Goal: Task Accomplishment & Management: Use online tool/utility

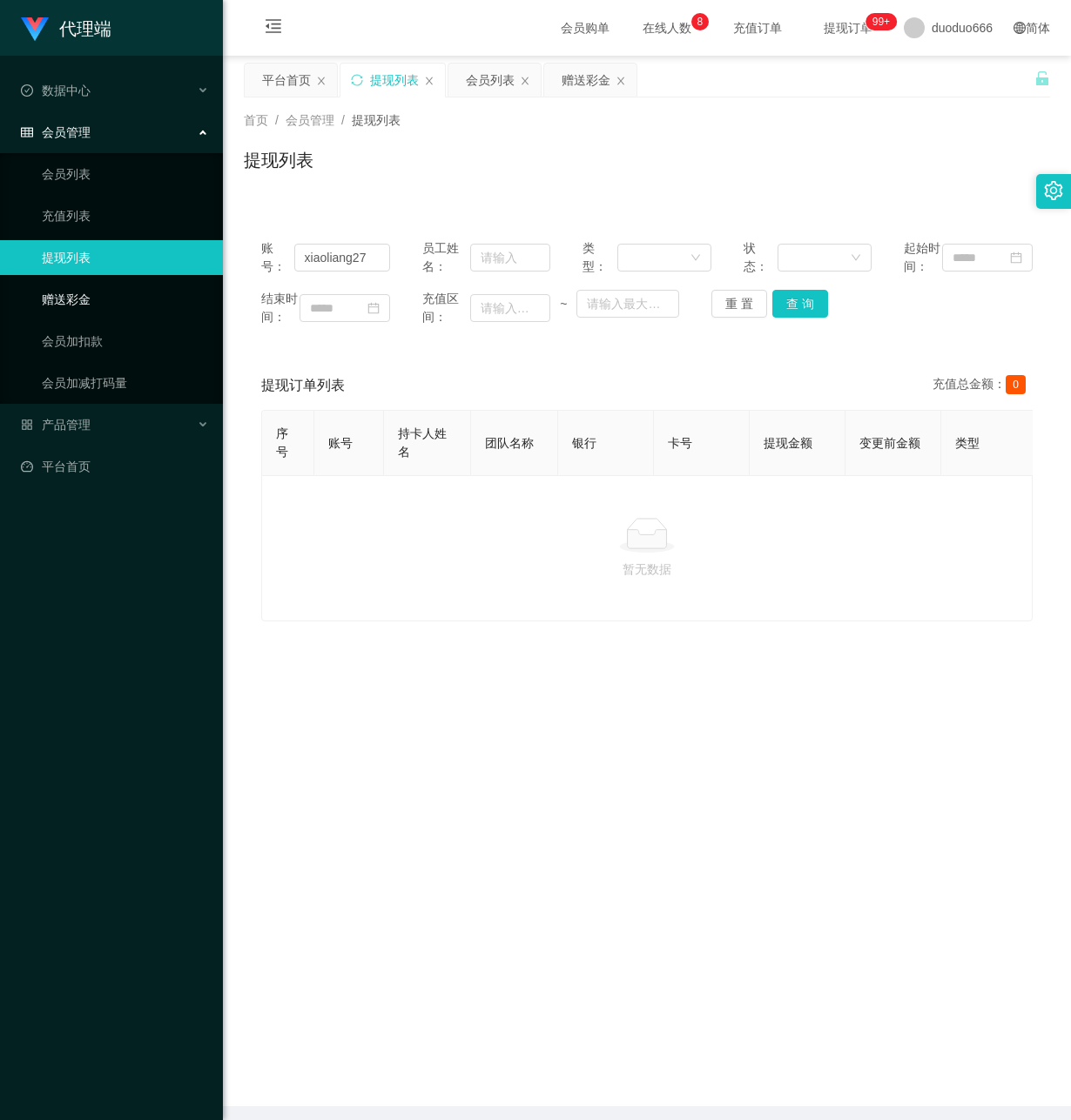
click at [91, 296] on link "赠送彩金" at bounding box center [125, 299] width 167 height 35
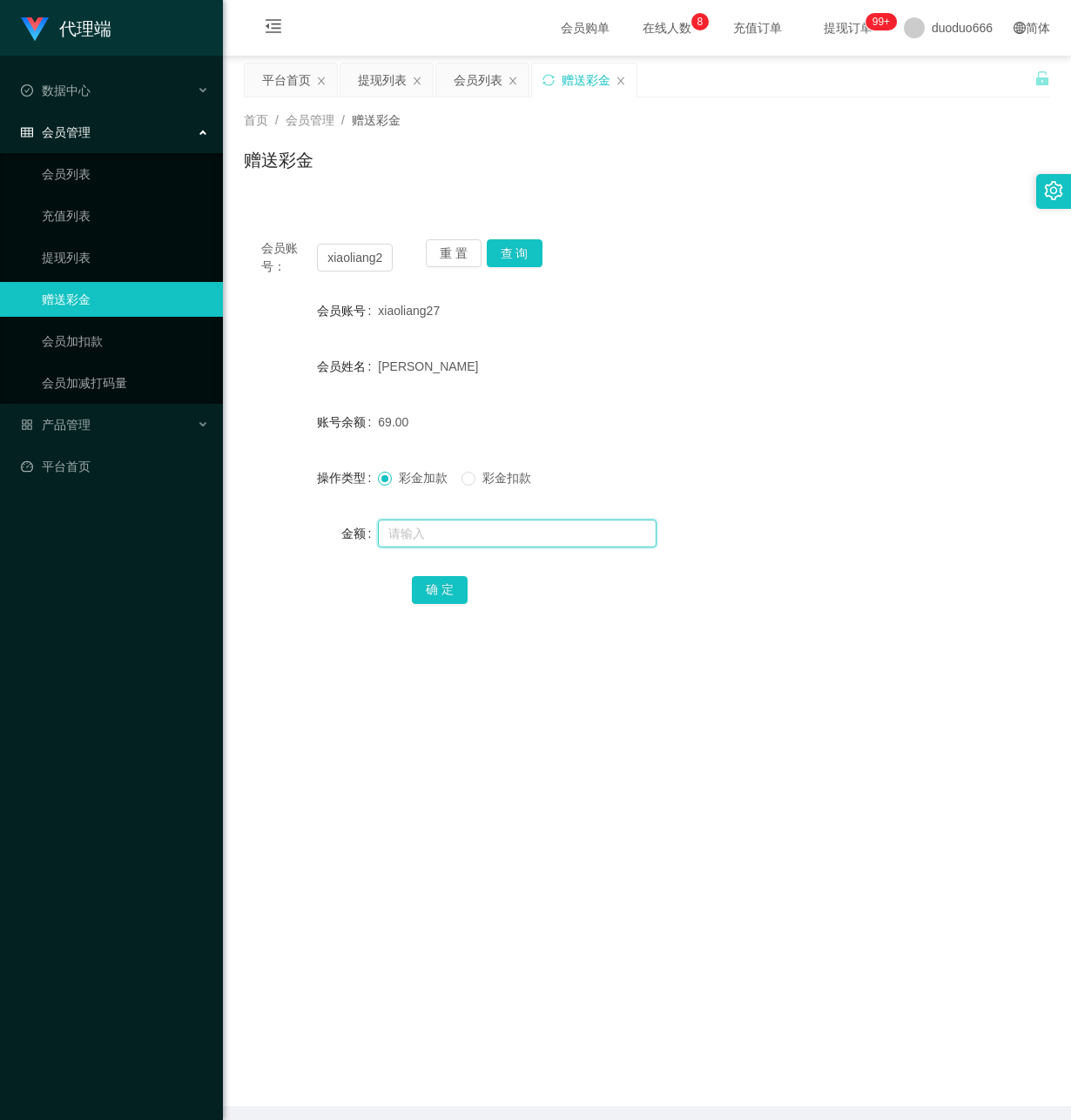
click at [412, 535] on input "text" at bounding box center [517, 533] width 279 height 28
paste input "xiaoliang27"
type input "xiaoliang27"
drag, startPoint x: 487, startPoint y: 535, endPoint x: -7, endPoint y: 455, distance: 500.4
click at [0, 455] on html "代理端 数据中心 会员管理 会员列表 充值列表 提现列表 赠送彩金 会员加扣款 会员加减打码量 产品管理 开奖记录 注单管理 产品列表 即时注单 产品预设置 …" at bounding box center [535, 560] width 1071 height 1120
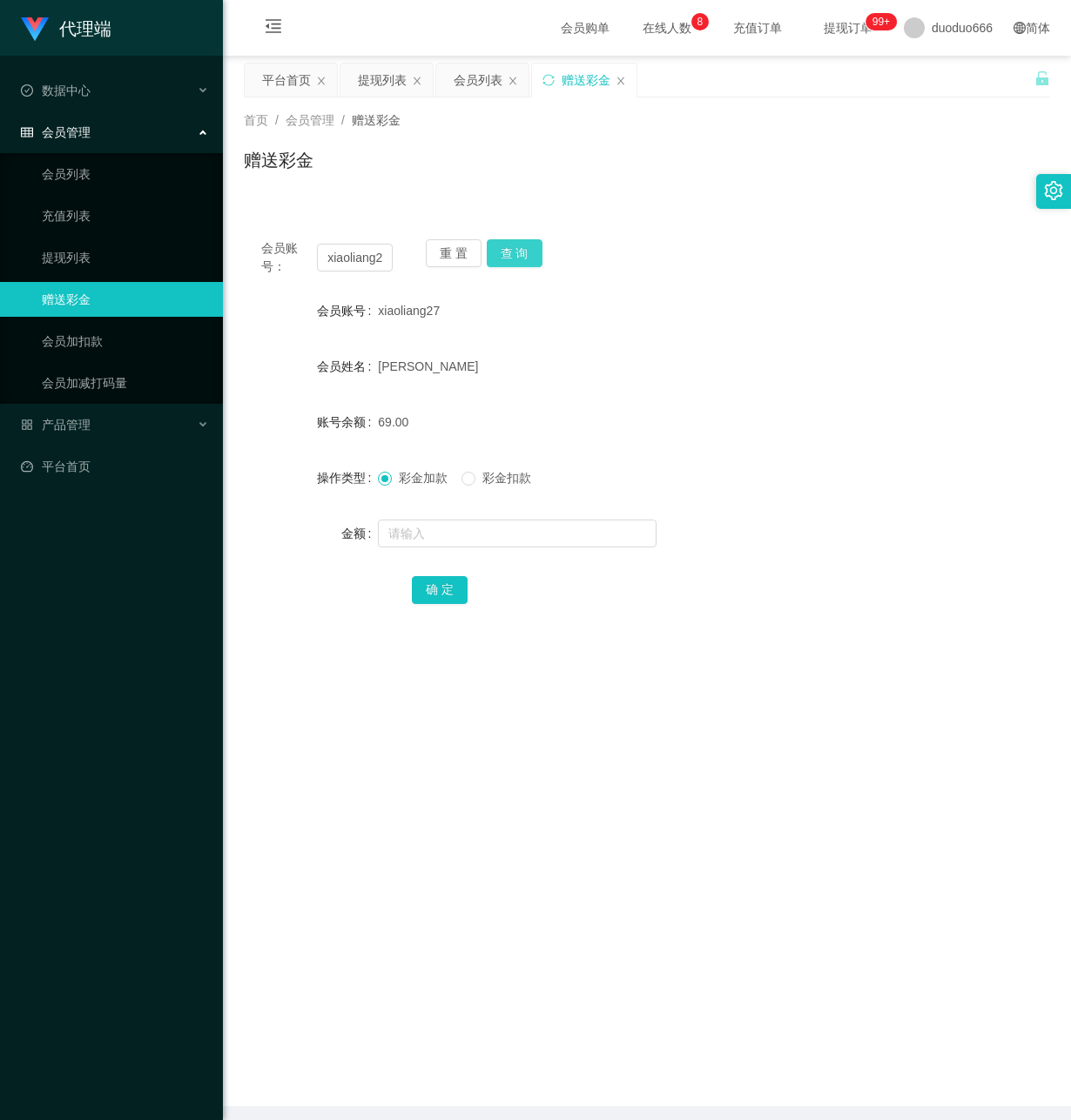
click at [518, 252] on button "查 询" at bounding box center [514, 253] width 56 height 28
drag, startPoint x: 421, startPoint y: 532, endPoint x: 468, endPoint y: 554, distance: 51.9
click at [420, 532] on input "text" at bounding box center [517, 533] width 279 height 28
type input "1000"
click at [434, 583] on button "确 定" at bounding box center [439, 590] width 56 height 28
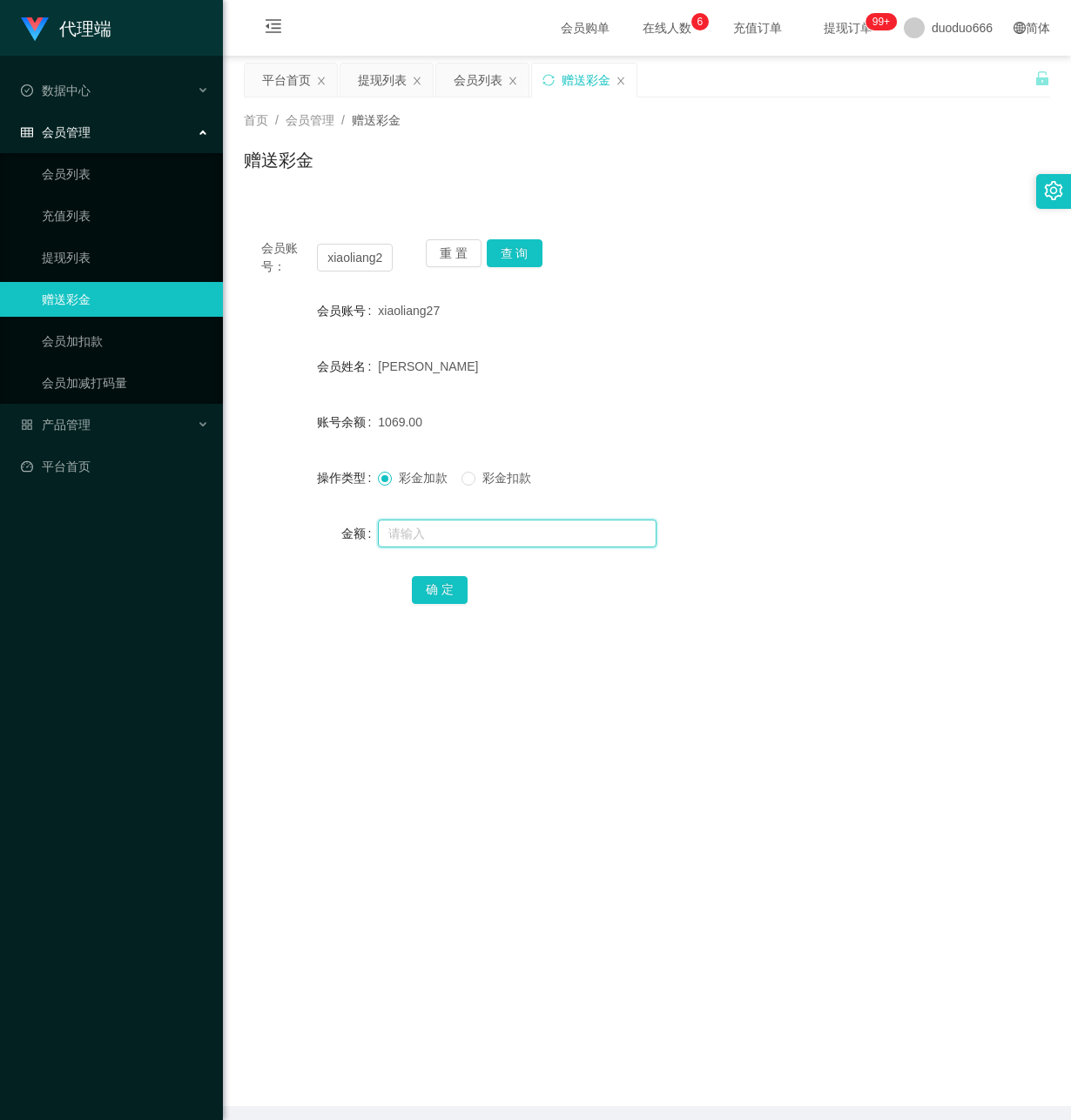
click at [453, 528] on input "text" at bounding box center [517, 533] width 279 height 28
type input "8"
click at [441, 589] on button "确 定" at bounding box center [439, 590] width 56 height 28
click at [441, 535] on input "text" at bounding box center [517, 533] width 279 height 28
type input "8"
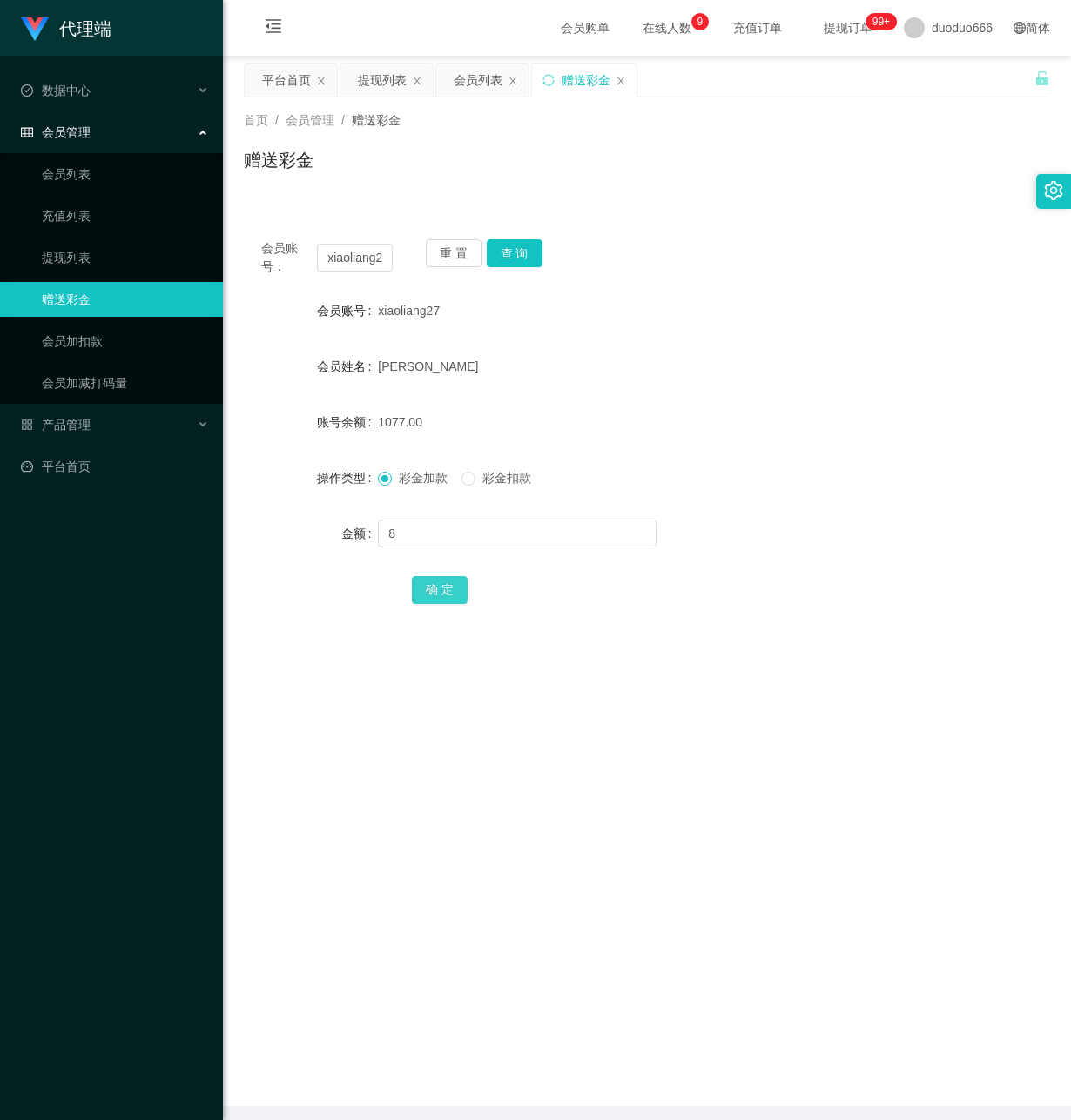
click at [452, 582] on button "确 定" at bounding box center [439, 590] width 56 height 28
click at [428, 536] on input "text" at bounding box center [517, 533] width 279 height 28
type input "8"
click at [419, 590] on button "确 定" at bounding box center [439, 590] width 56 height 28
